Goal: Transaction & Acquisition: Subscribe to service/newsletter

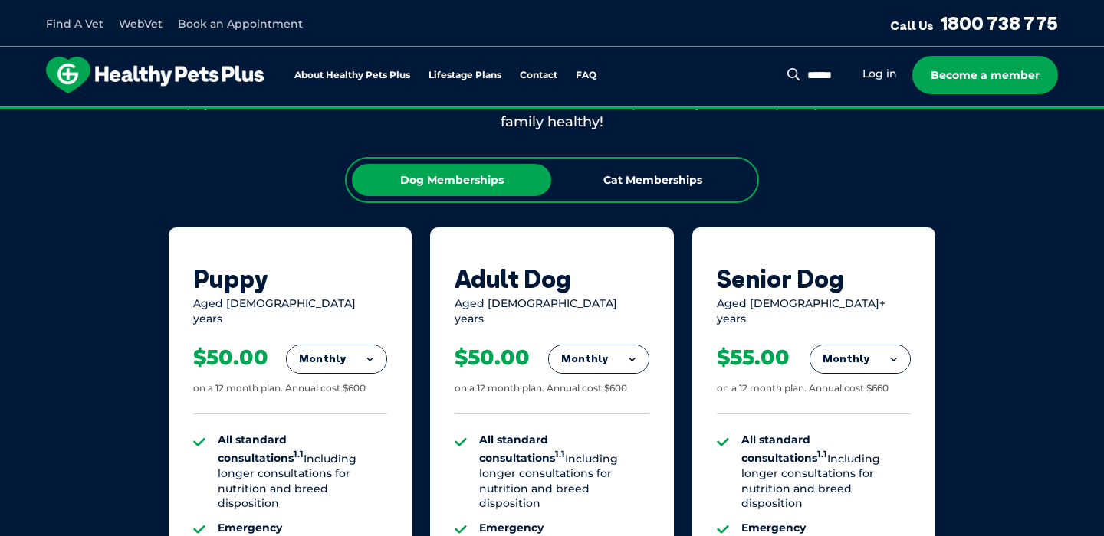
scroll to position [926, 0]
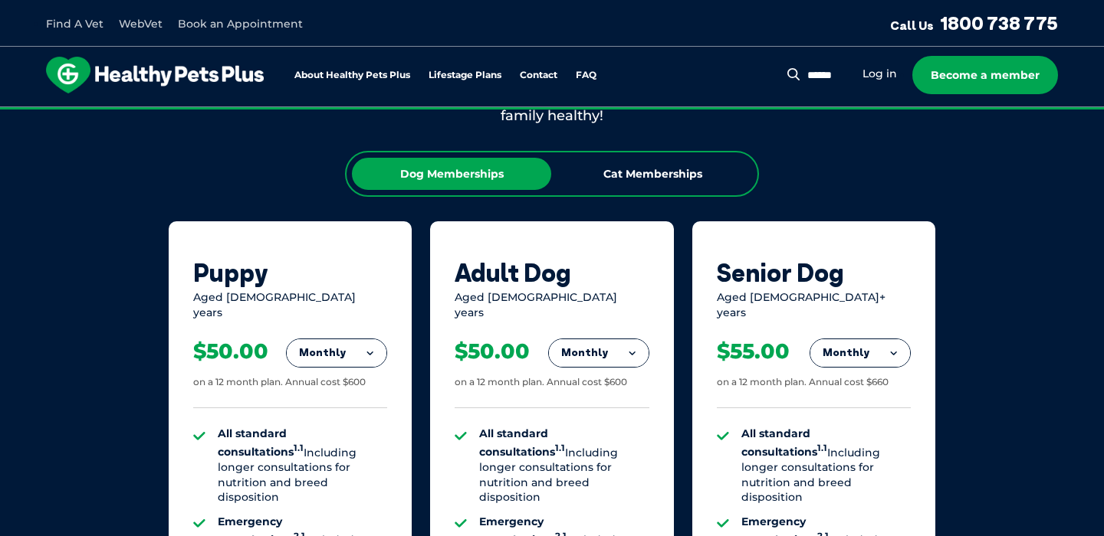
click at [849, 347] on button "Monthly" at bounding box center [860, 354] width 100 height 28
click at [866, 451] on li "Yearly" at bounding box center [860, 458] width 100 height 36
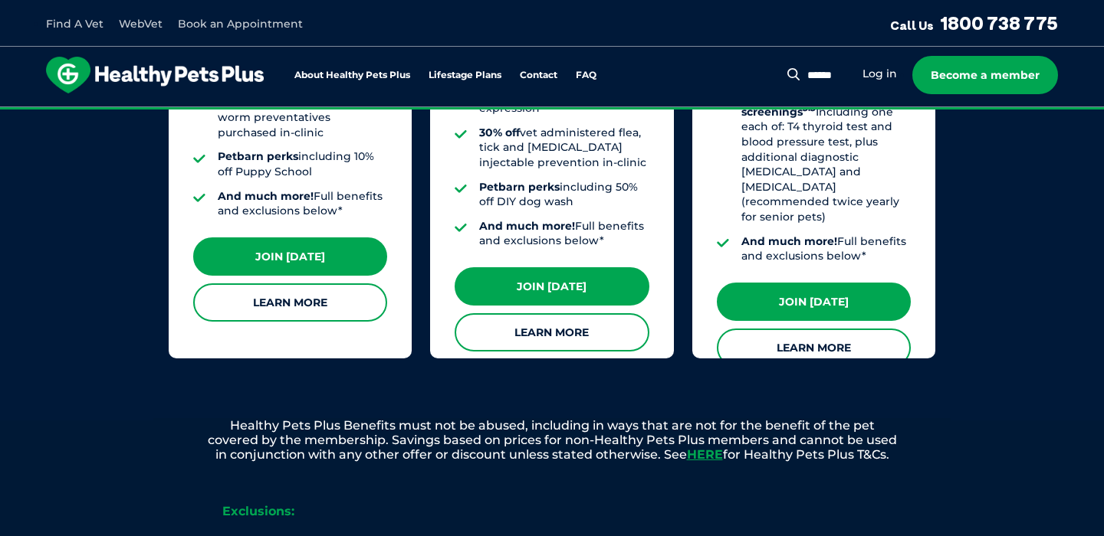
scroll to position [1541, 0]
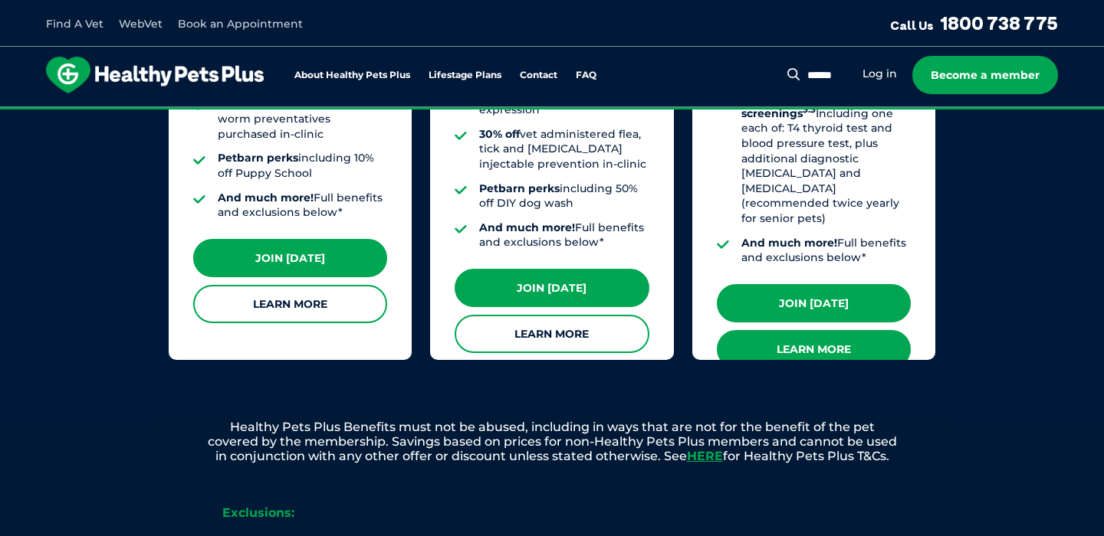
click at [836, 330] on link "Learn More" at bounding box center [814, 349] width 194 height 38
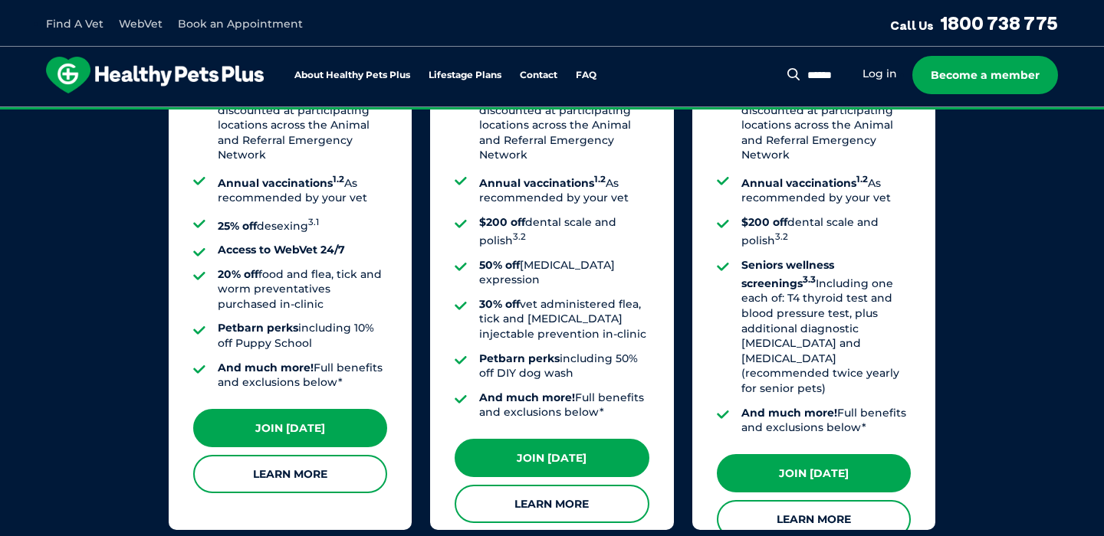
scroll to position [1373, 0]
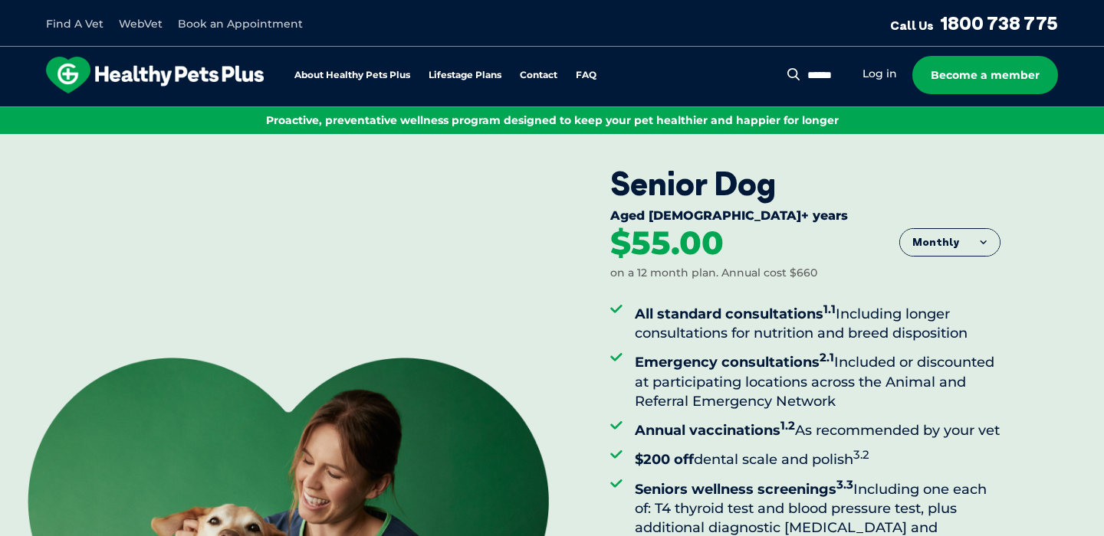
click at [943, 249] on button "Monthly" at bounding box center [950, 243] width 100 height 28
click at [956, 359] on li "Yearly" at bounding box center [950, 361] width 100 height 38
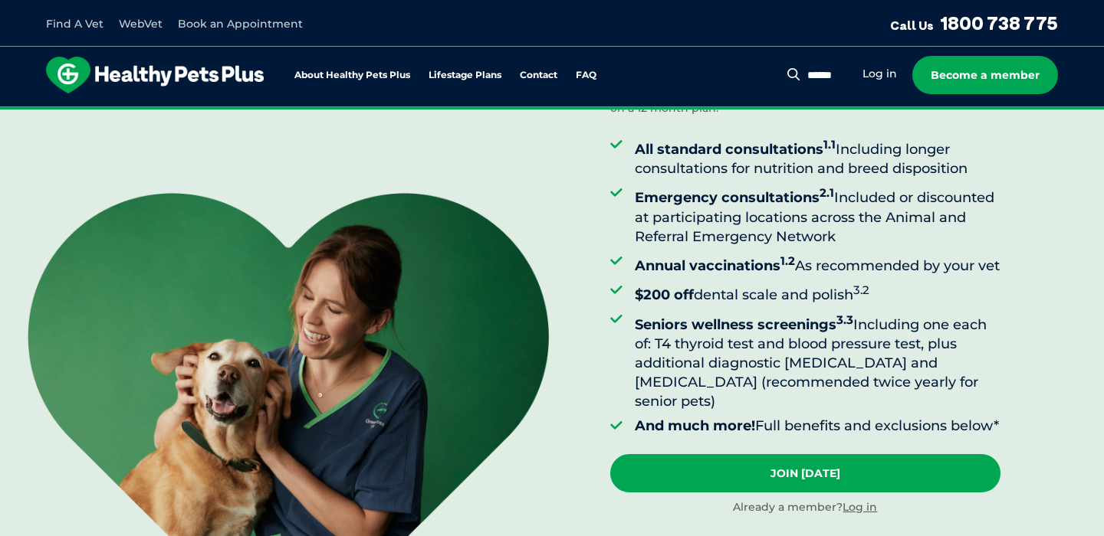
scroll to position [166, 0]
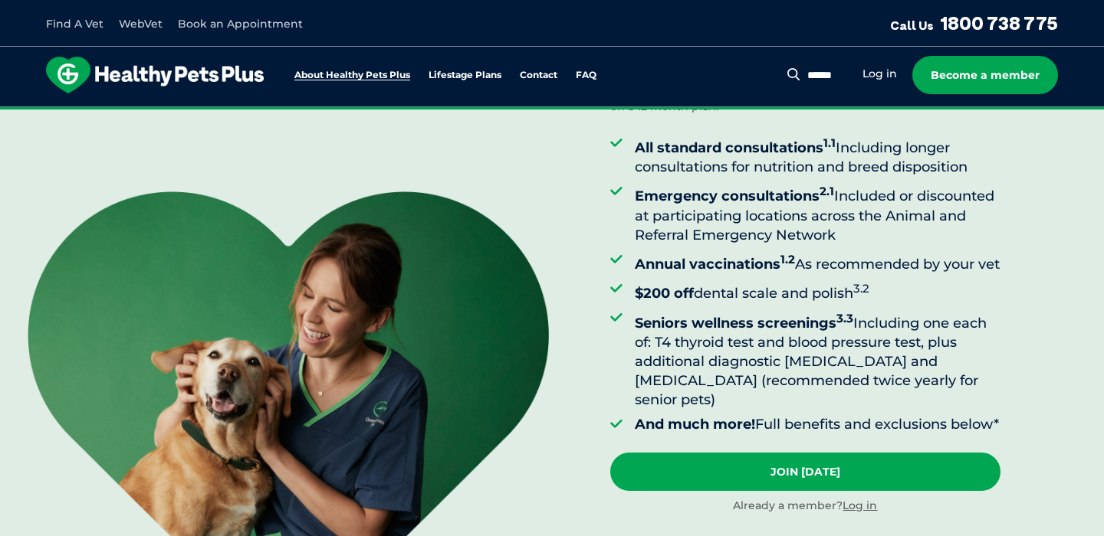
click at [380, 74] on link "About Healthy Pets Plus" at bounding box center [352, 76] width 116 height 10
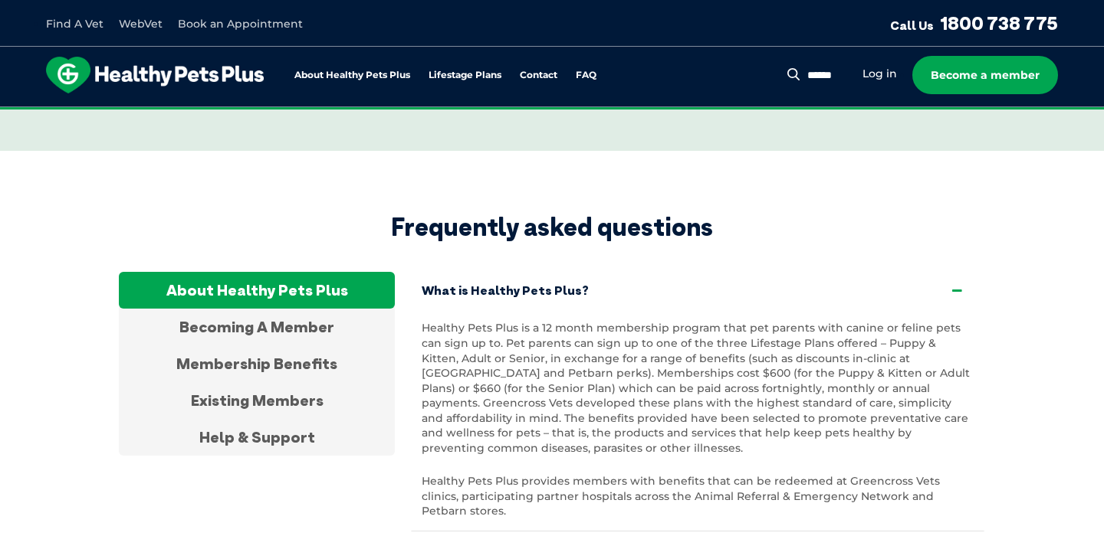
scroll to position [2788, 0]
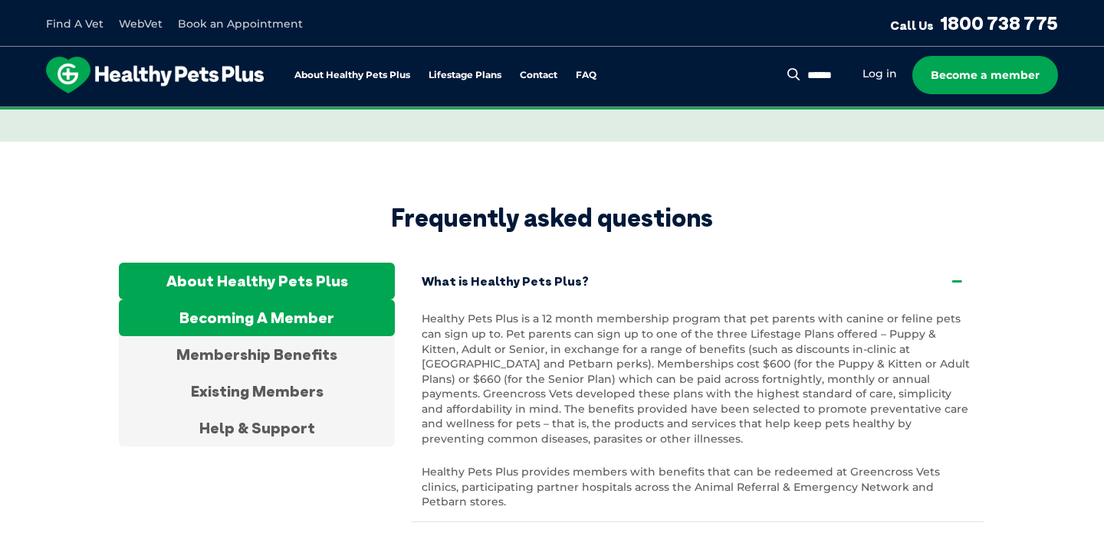
click at [288, 300] on div "Becoming A Member" at bounding box center [257, 318] width 276 height 37
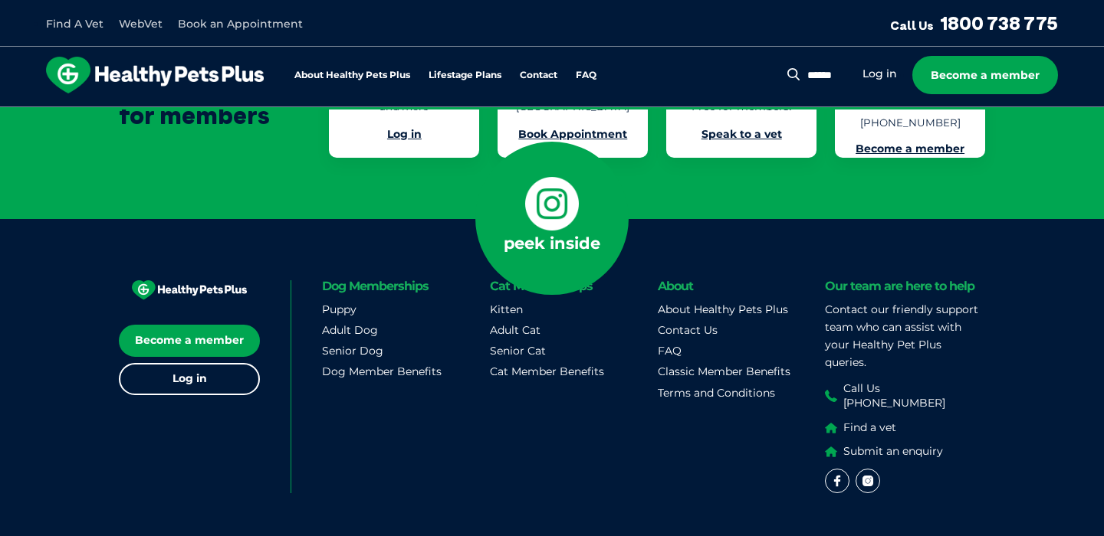
scroll to position [3386, 0]
